Goal: Information Seeking & Learning: Find specific page/section

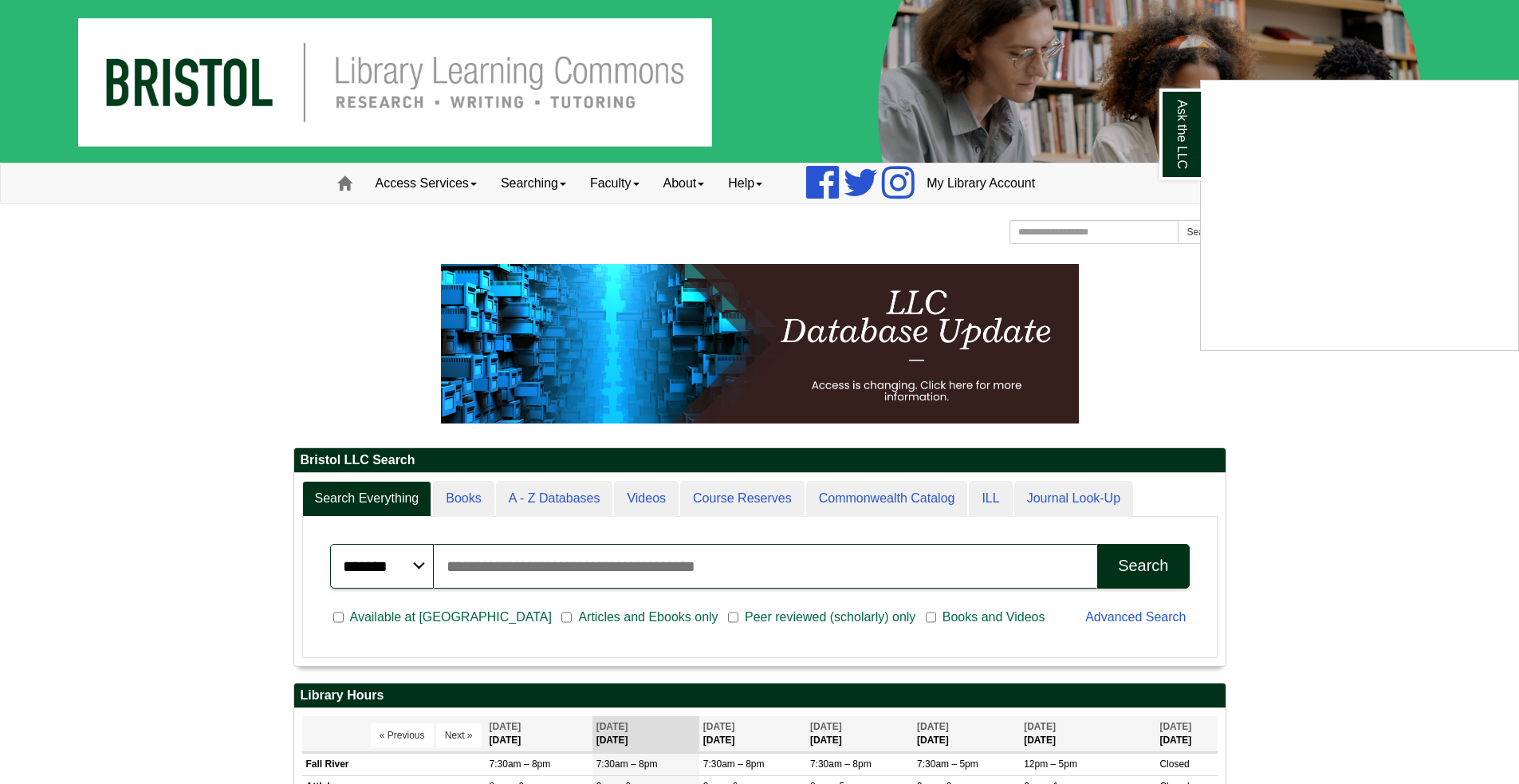
click at [462, 489] on div "Ask the LLC" at bounding box center [759, 392] width 1519 height 784
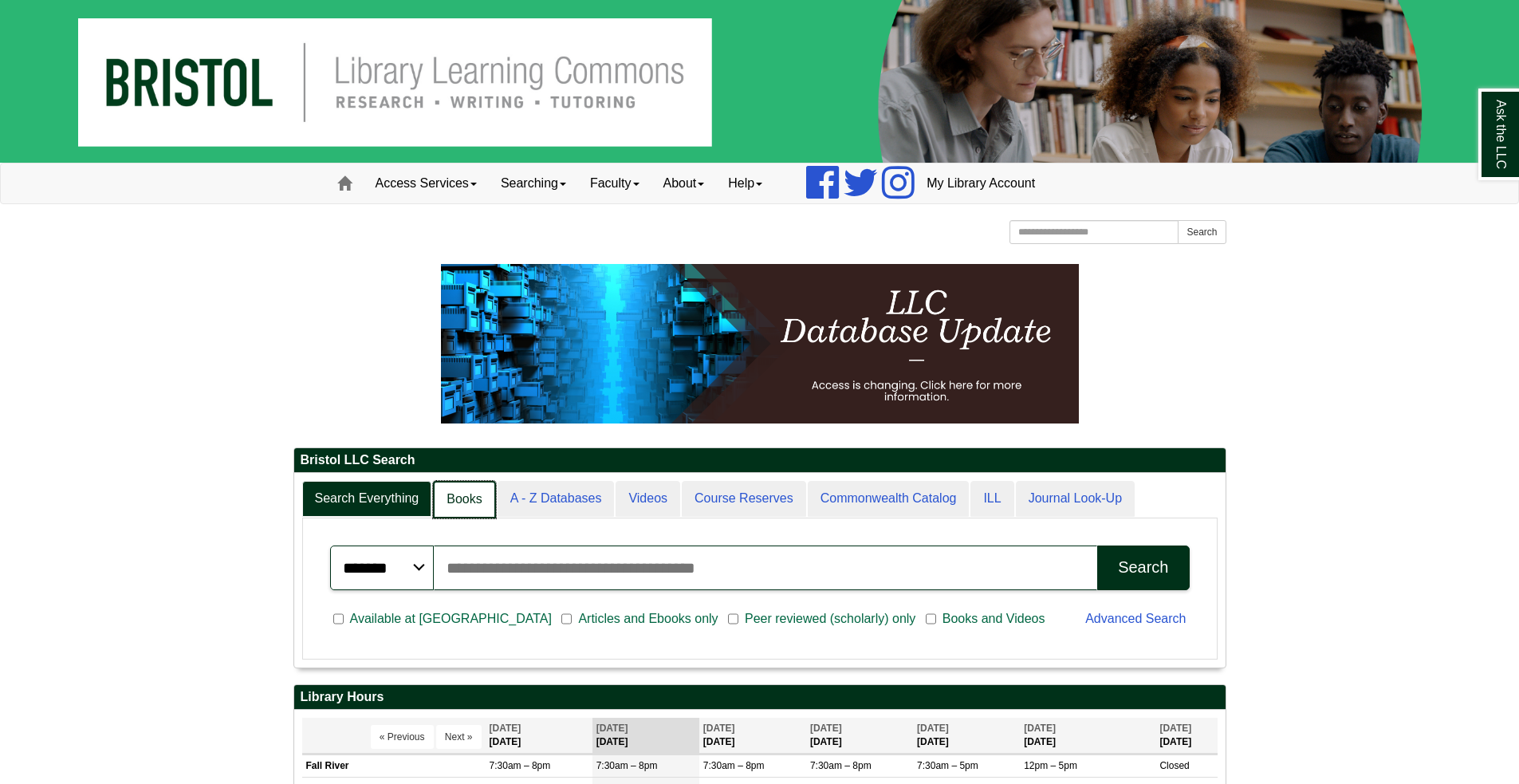
scroll to position [194, 931]
click at [464, 499] on link "Books" at bounding box center [464, 499] width 63 height 38
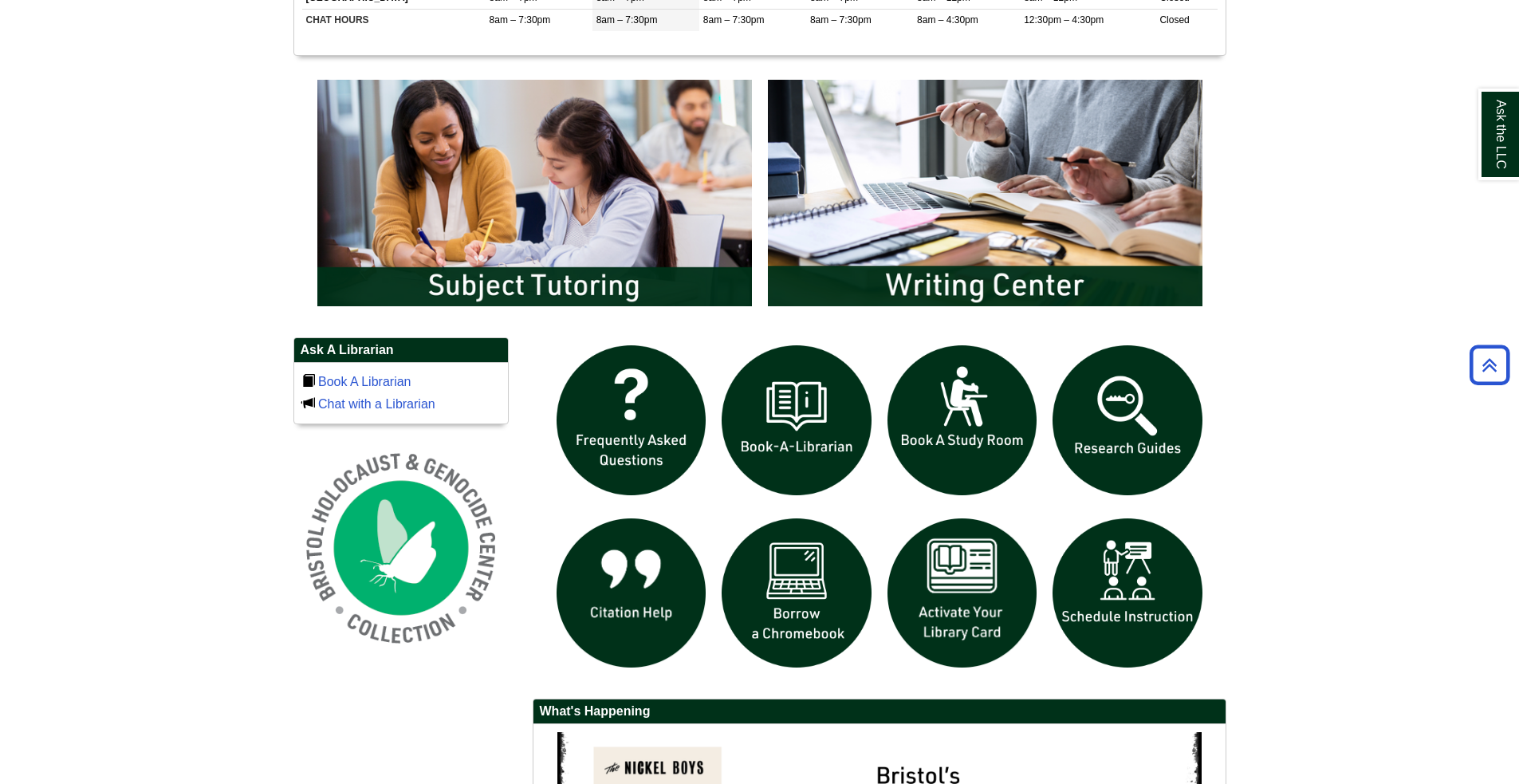
scroll to position [797, 0]
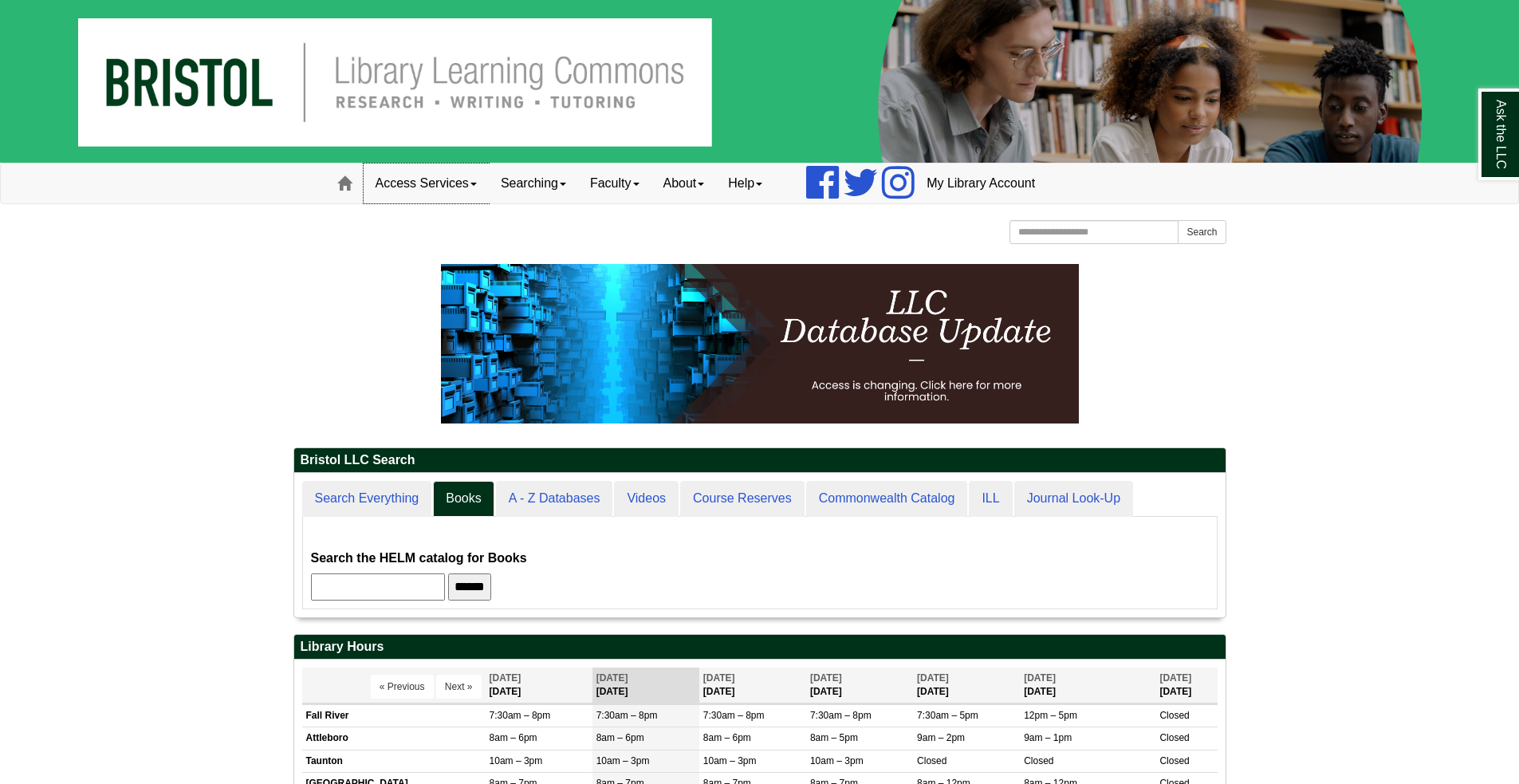
click at [475, 185] on span at bounding box center [473, 184] width 7 height 3
click at [570, 187] on link "Searching" at bounding box center [533, 183] width 90 height 39
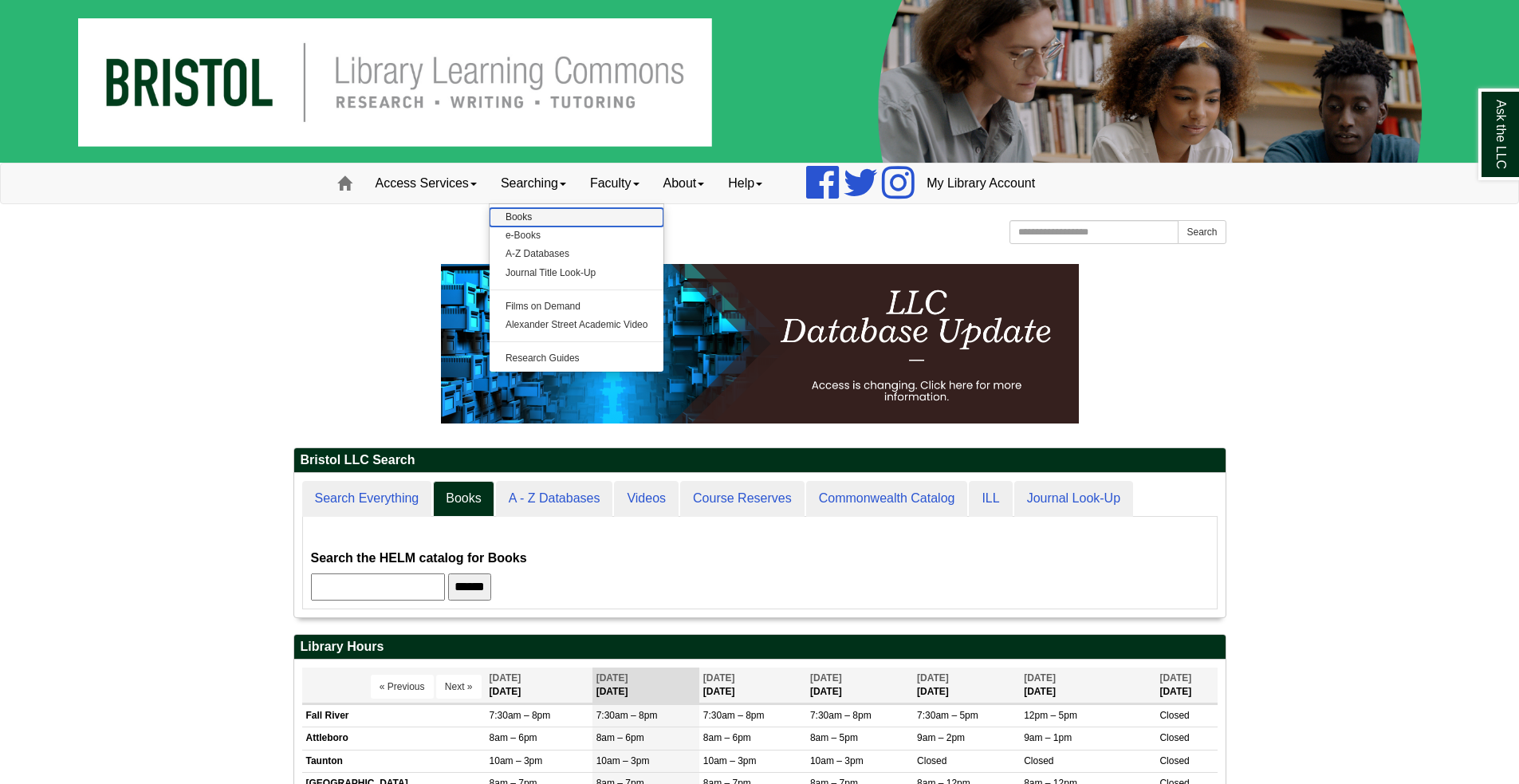
click at [524, 216] on link "Books" at bounding box center [576, 217] width 174 height 18
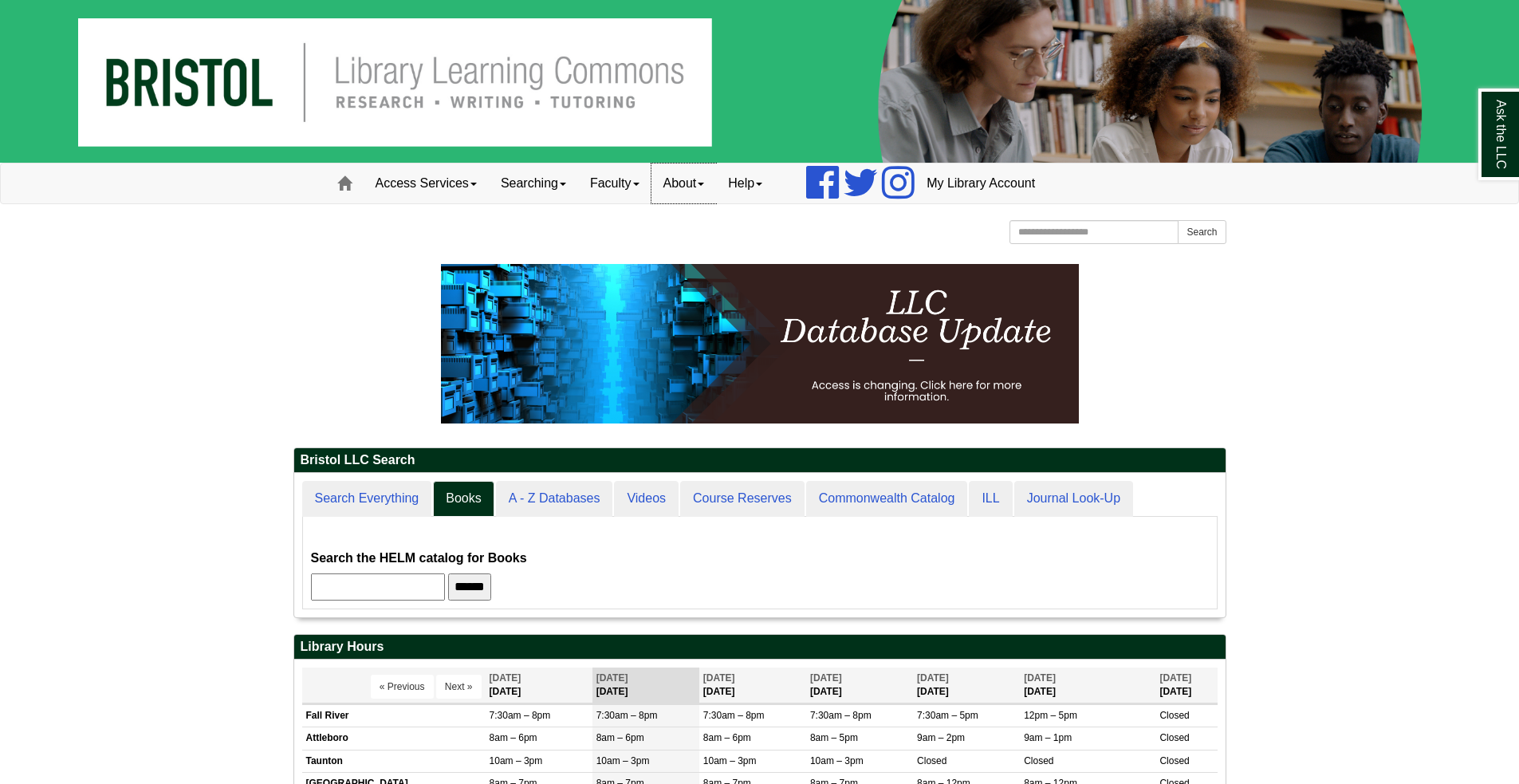
click at [704, 183] on span at bounding box center [700, 184] width 7 height 3
click at [642, 181] on link "Faculty" at bounding box center [615, 183] width 73 height 39
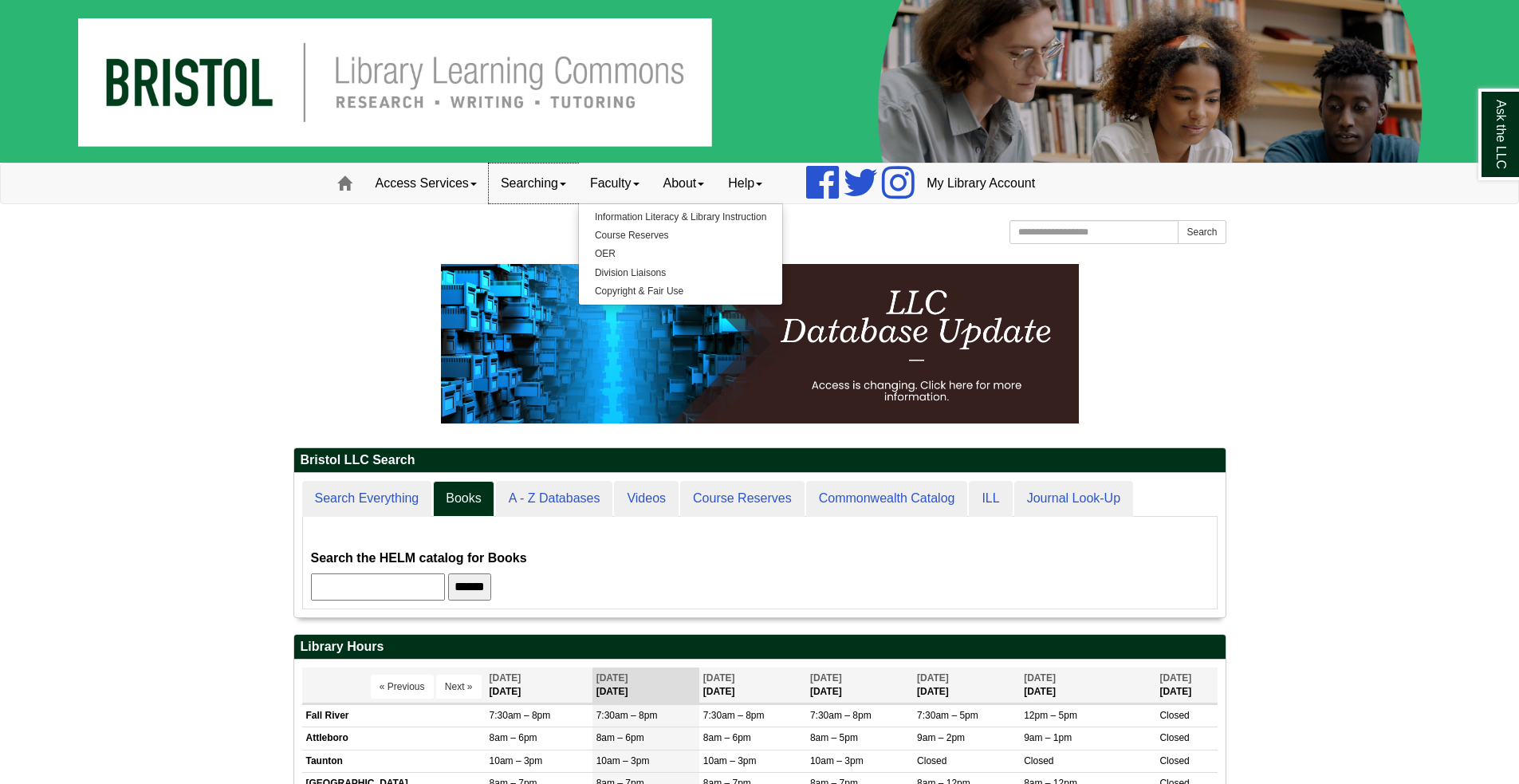
click at [567, 179] on link "Searching" at bounding box center [533, 183] width 90 height 39
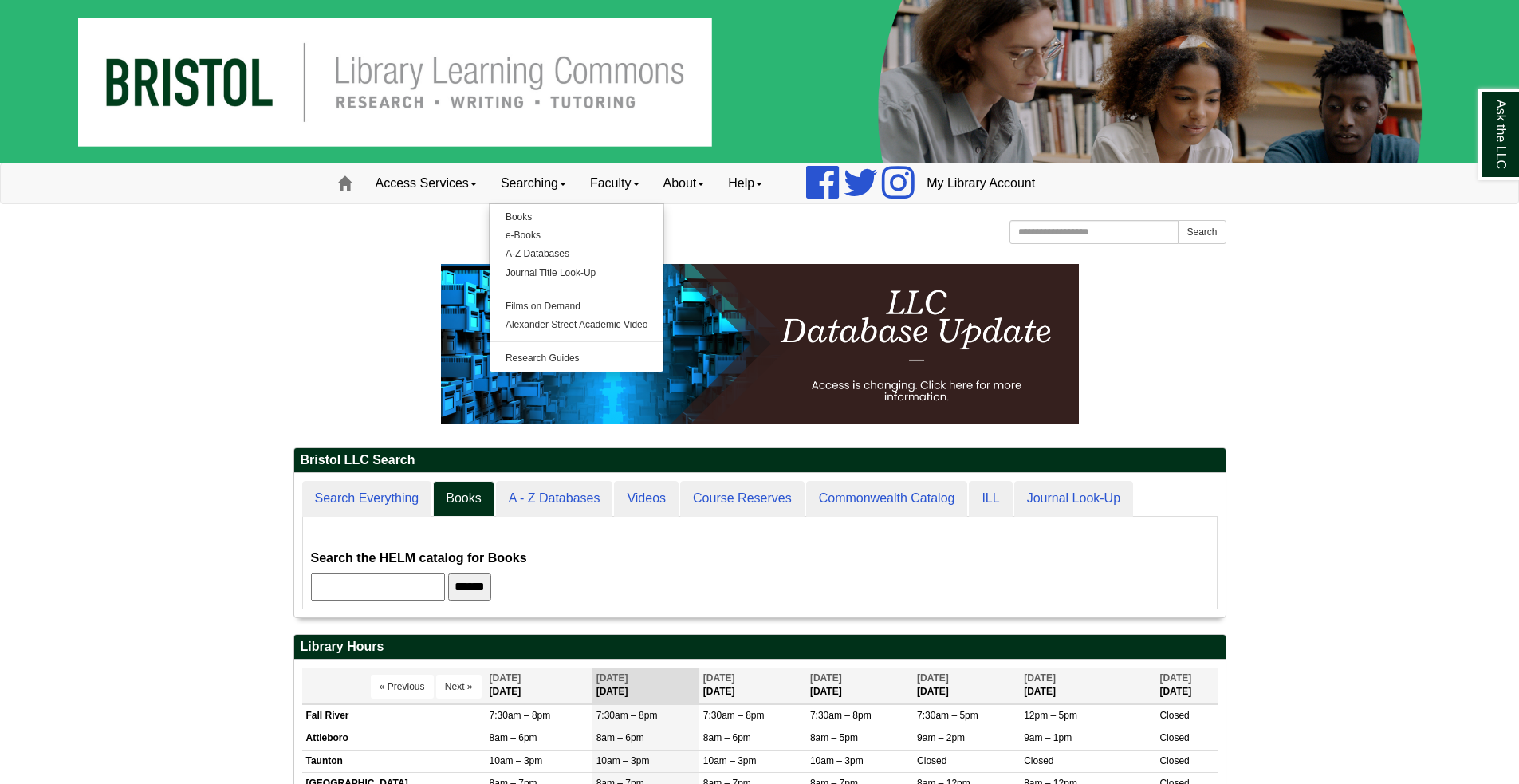
click at [391, 306] on p at bounding box center [760, 344] width 933 height 160
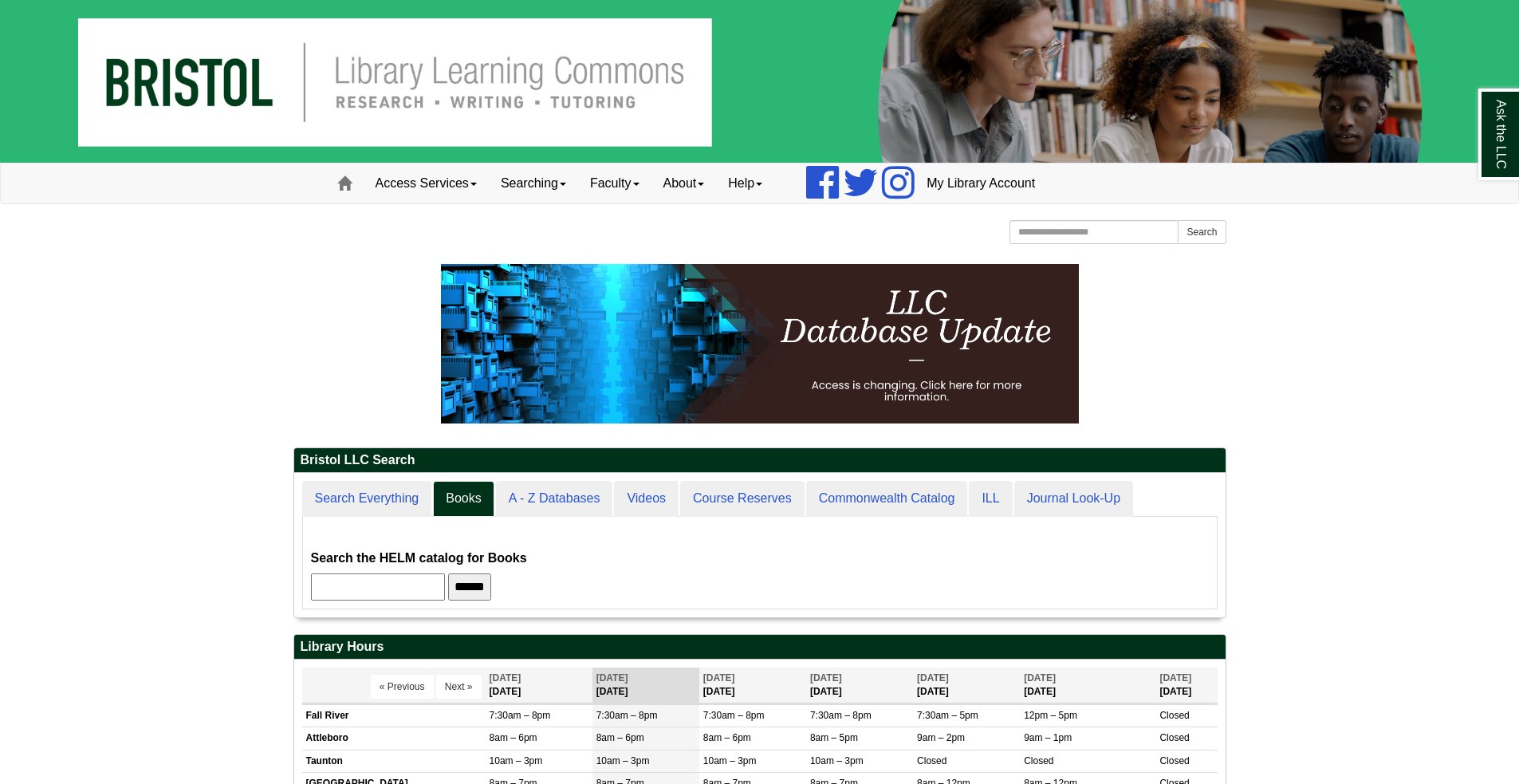
scroll to position [61, 214]
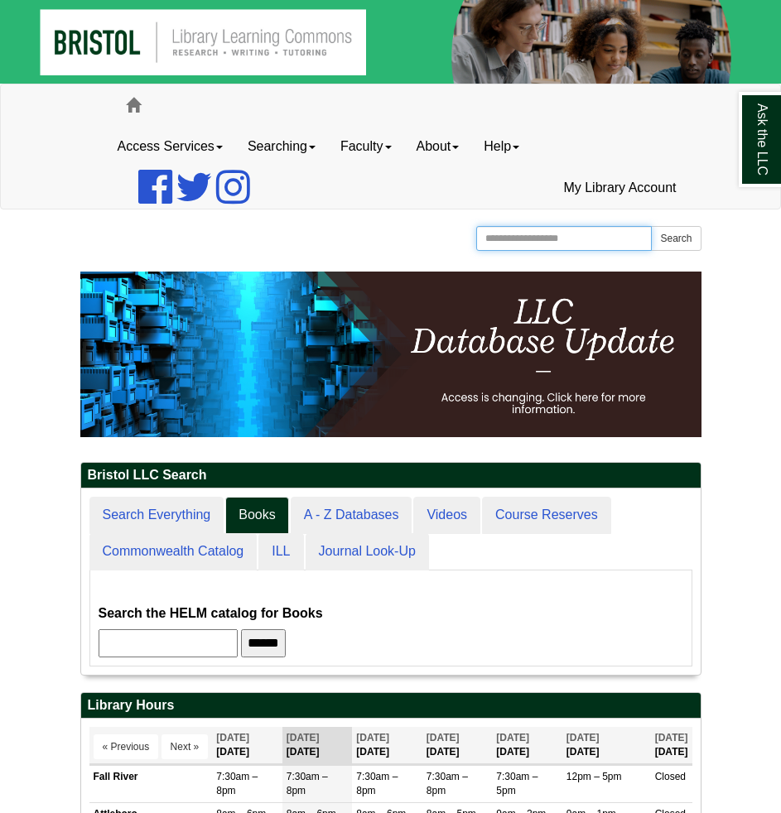
click at [590, 243] on input "Search the Website" at bounding box center [564, 238] width 176 height 25
type input "*"
type input "******"
click at [651, 226] on button "Search" at bounding box center [676, 238] width 50 height 25
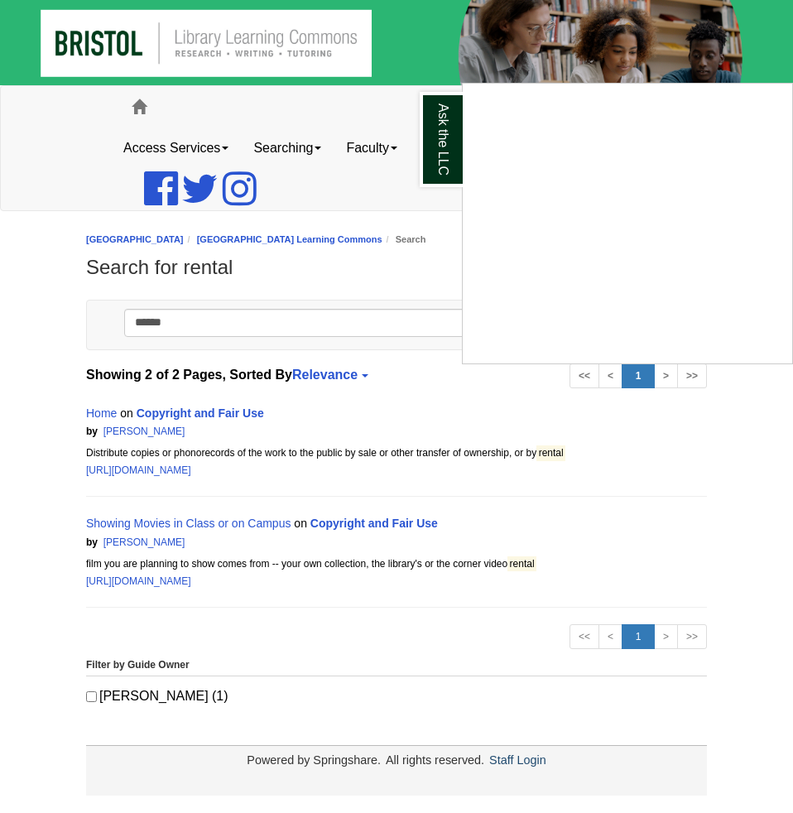
drag, startPoint x: 594, startPoint y: 361, endPoint x: 344, endPoint y: 180, distance: 308.8
click at [335, 178] on ul "Access Services Access Services Policies Chromebooks Specialty Database Instruc…" at bounding box center [396, 168] width 571 height 83
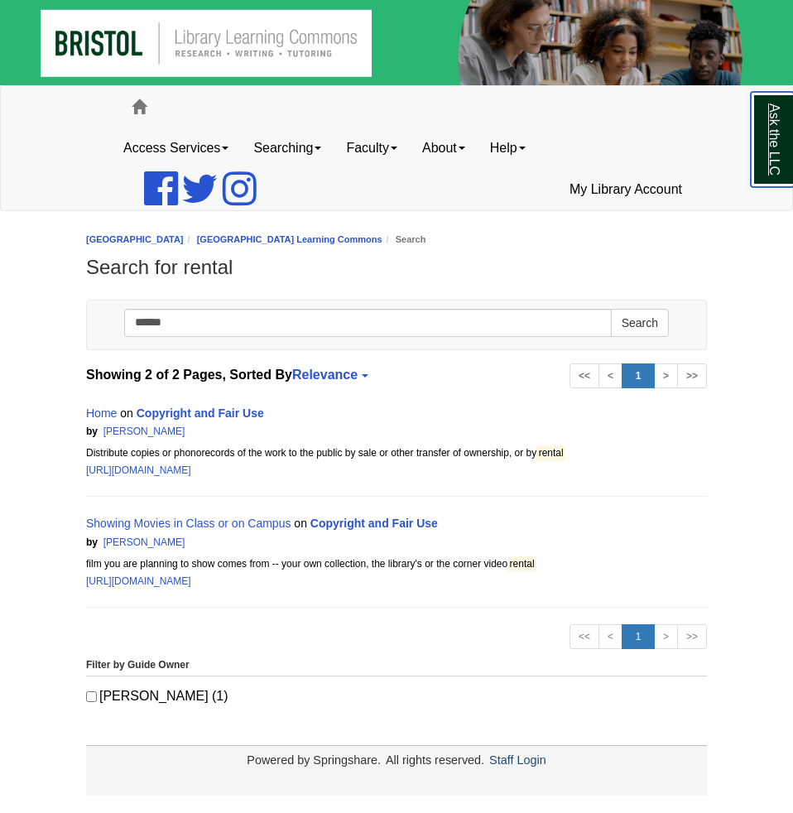
click at [780, 136] on link "Ask the LLC" at bounding box center [772, 139] width 43 height 95
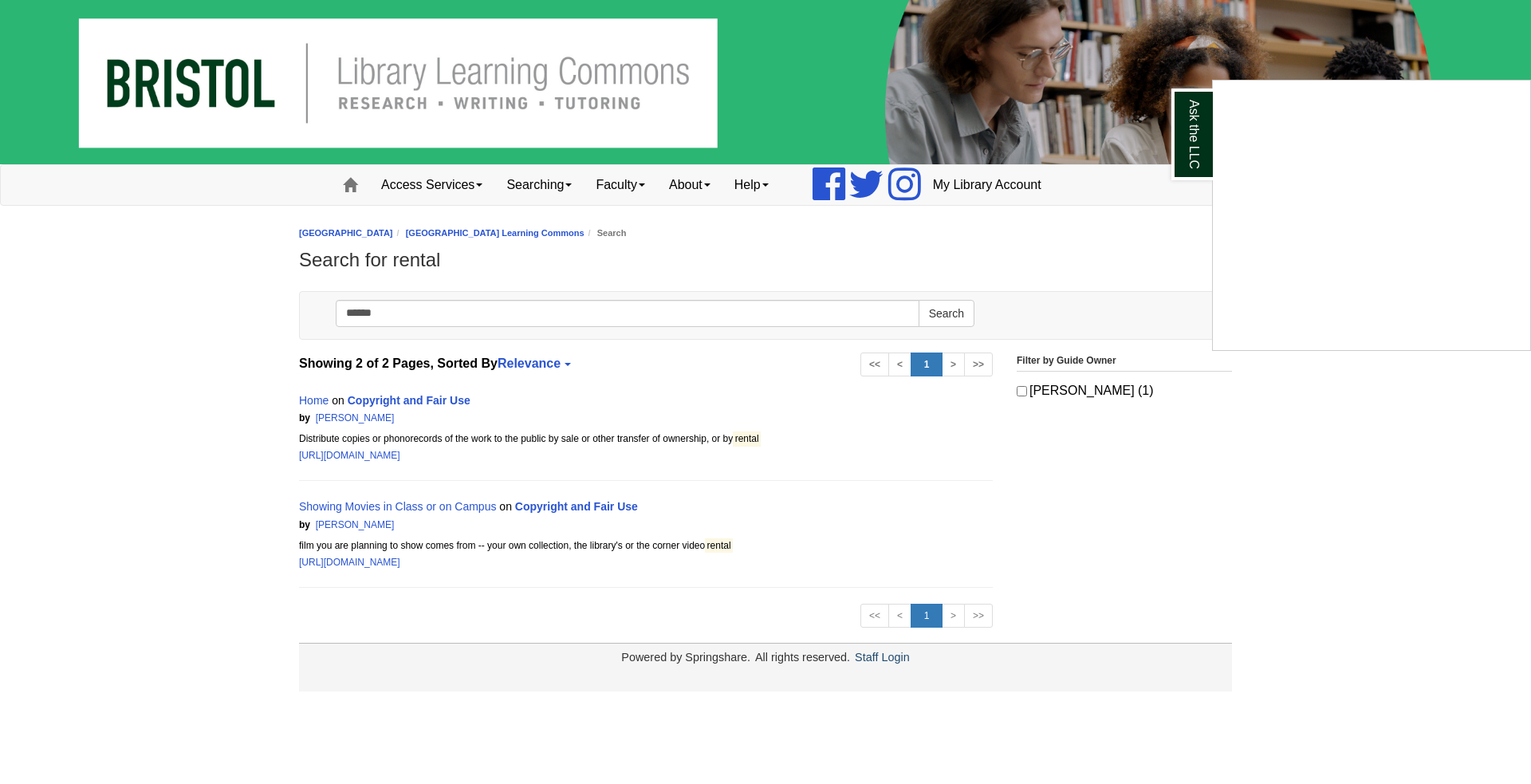
click at [763, 52] on img at bounding box center [765, 82] width 1531 height 165
